Goal: Find specific page/section: Find specific page/section

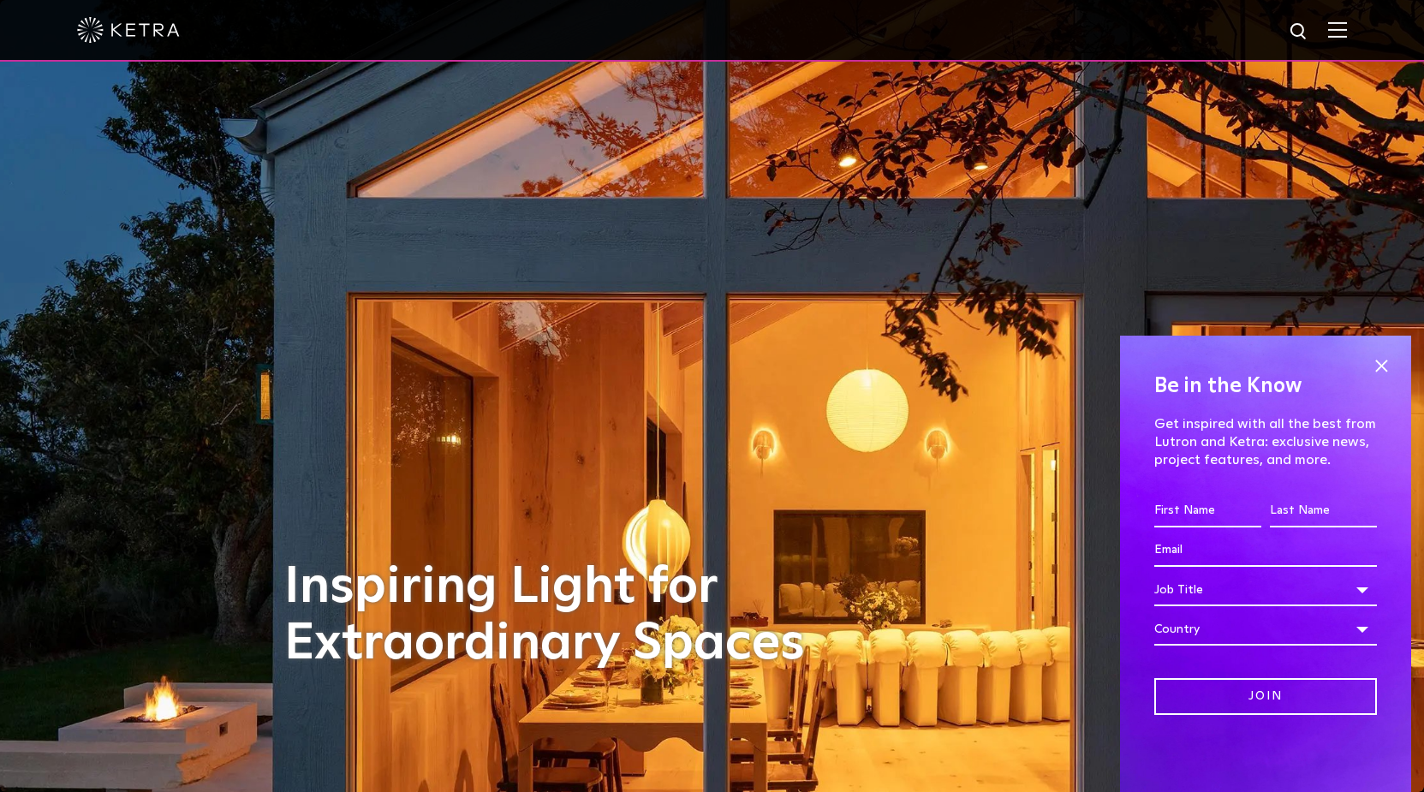
click at [1347, 29] on img at bounding box center [1337, 29] width 19 height 16
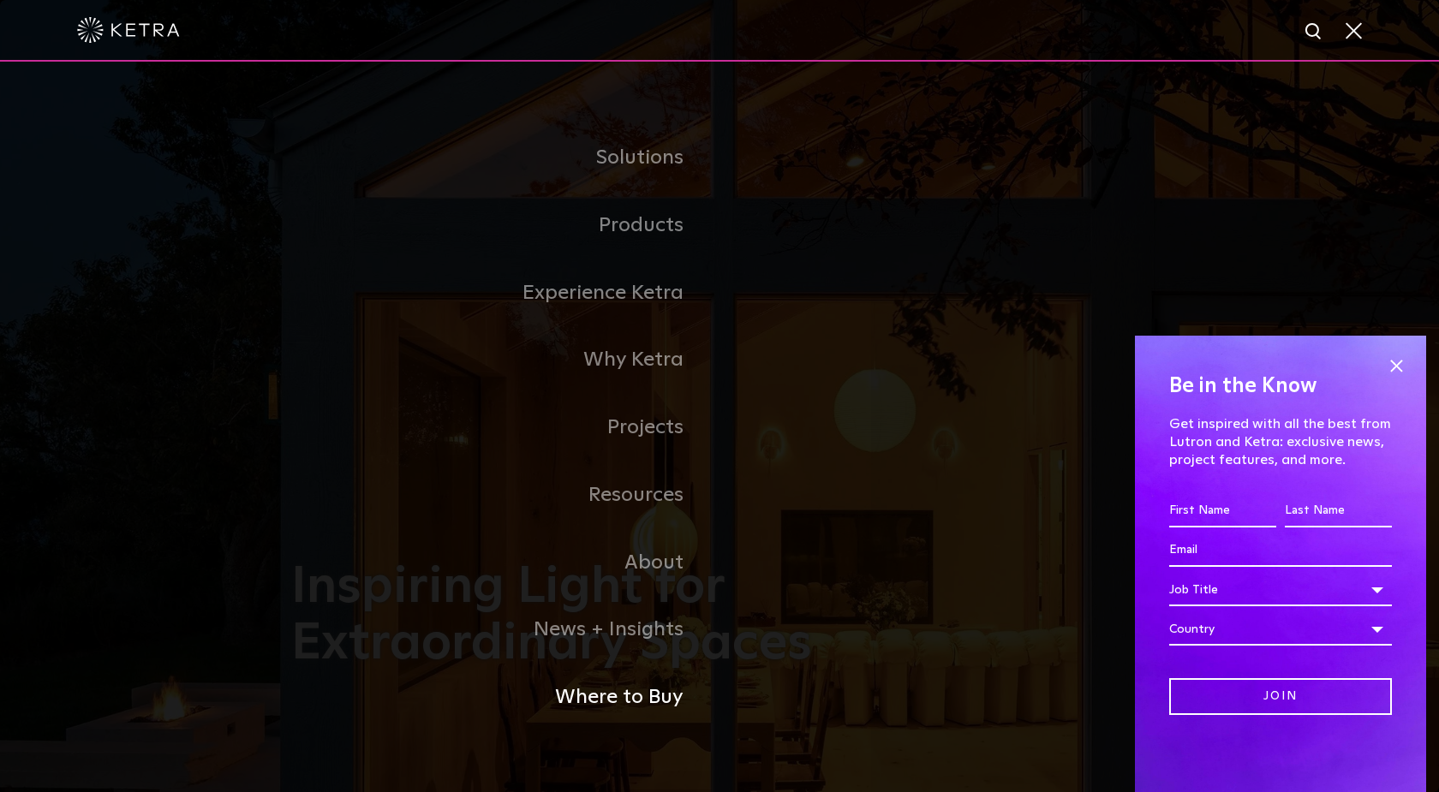
click at [610, 700] on link "Where to Buy" at bounding box center [505, 698] width 428 height 68
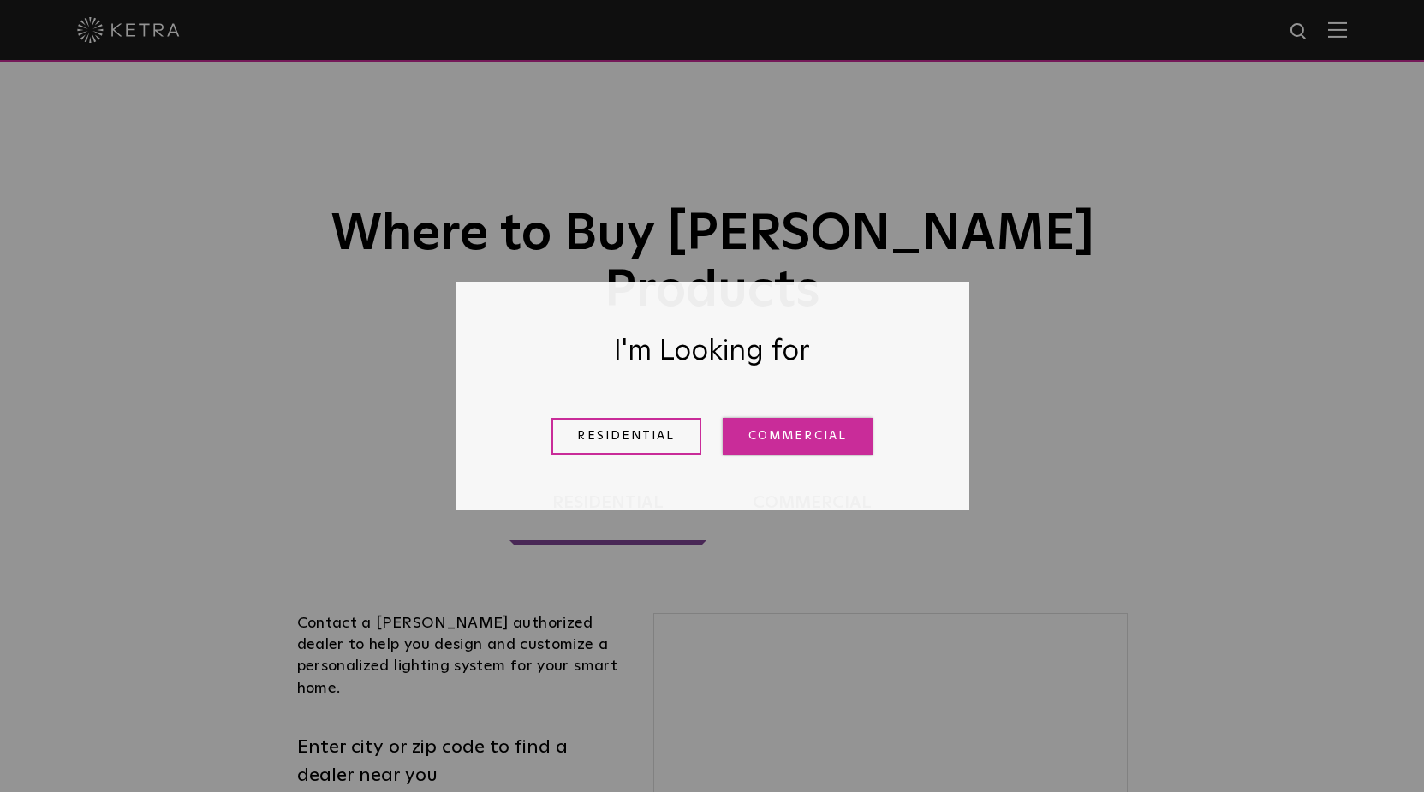
click at [801, 437] on link "Commercial" at bounding box center [798, 436] width 150 height 37
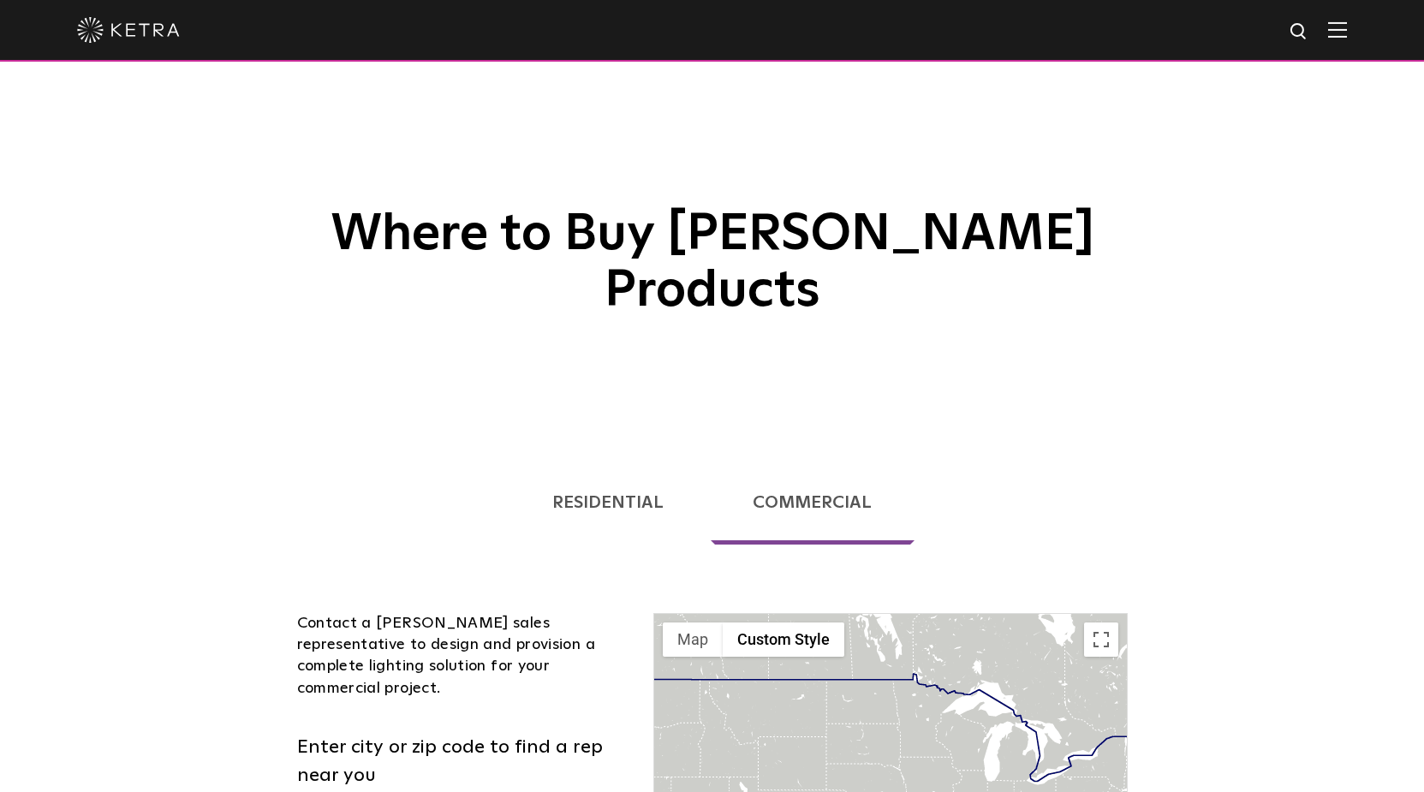
scroll to position [262, 0]
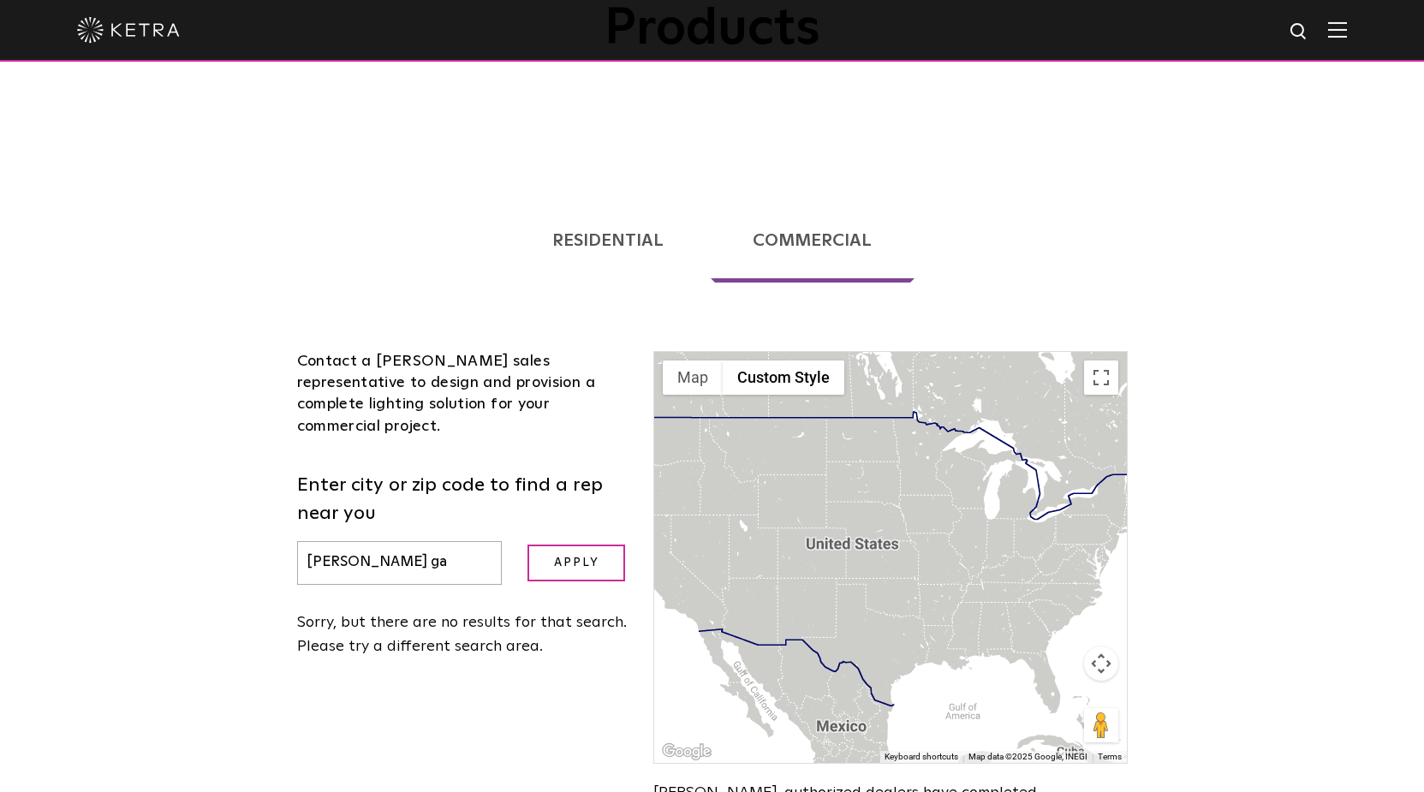
drag, startPoint x: 409, startPoint y: 481, endPoint x: 243, endPoint y: 475, distance: 166.2
click at [297, 541] on input "alma ga" at bounding box center [400, 563] width 206 height 44
click at [557, 545] on input "Apply" at bounding box center [576, 563] width 98 height 37
drag, startPoint x: 436, startPoint y: 486, endPoint x: 251, endPoint y: 475, distance: 185.3
click at [297, 541] on input "savannah" at bounding box center [400, 563] width 206 height 44
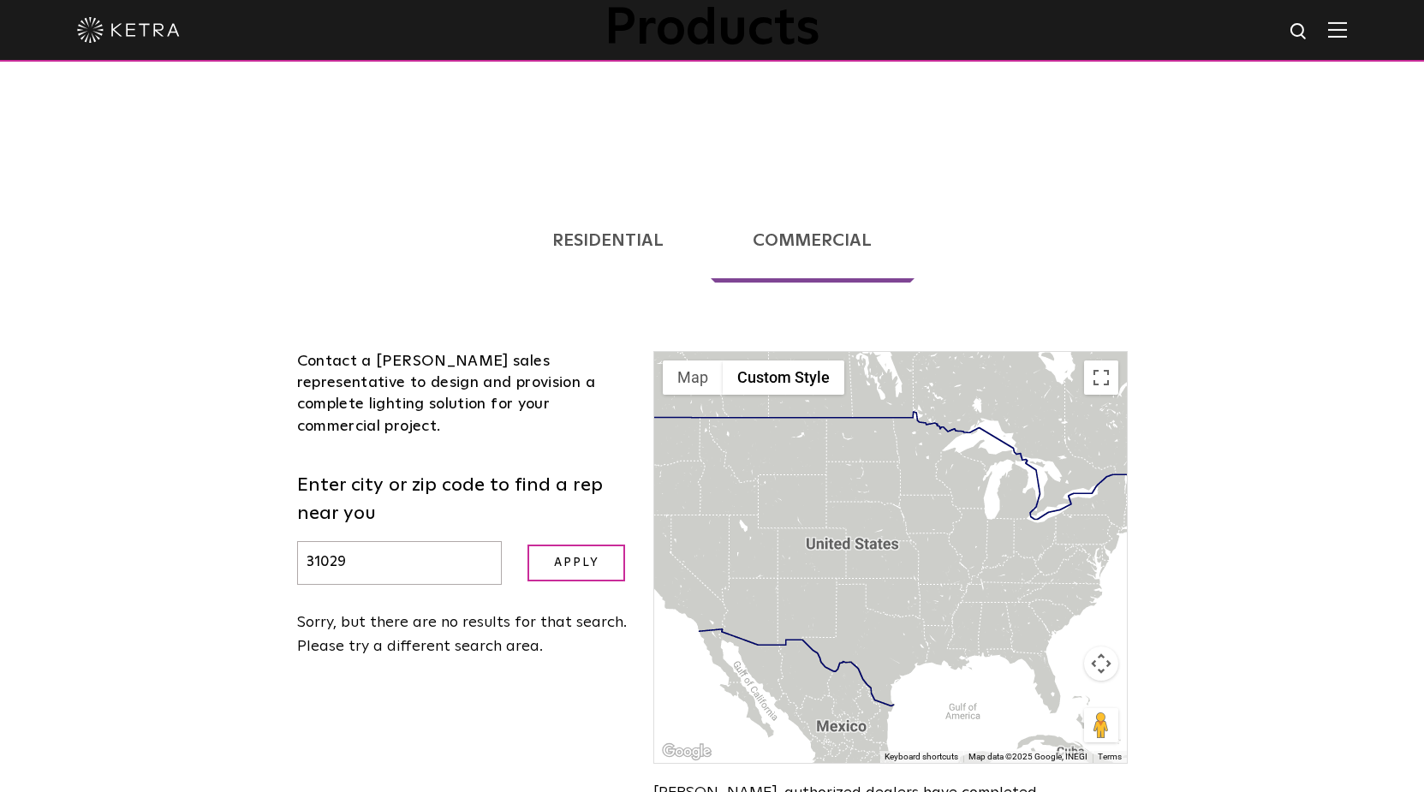
type input "31029"
click at [527, 545] on input "Apply" at bounding box center [576, 563] width 98 height 37
